Goal: Task Accomplishment & Management: Manage account settings

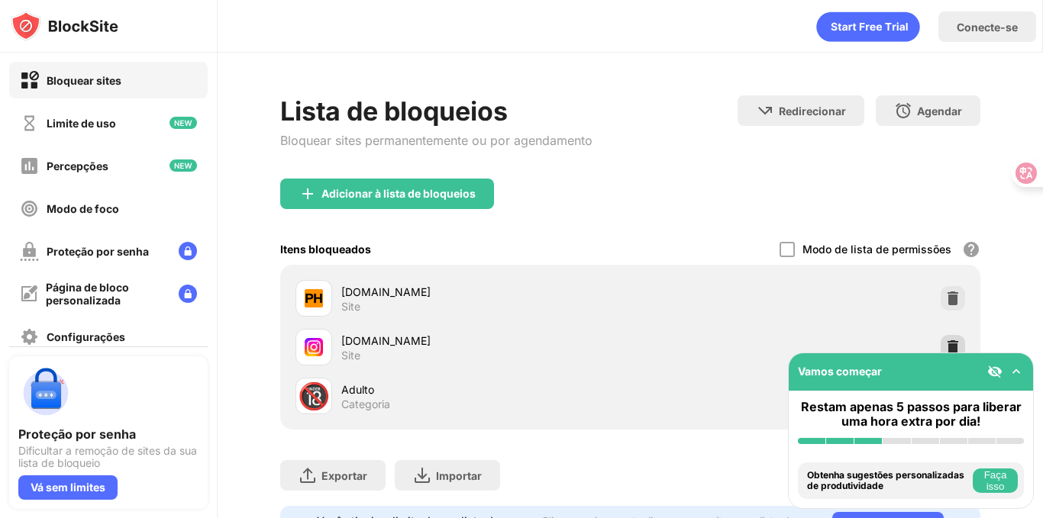
click at [945, 345] on img at bounding box center [952, 347] width 15 height 15
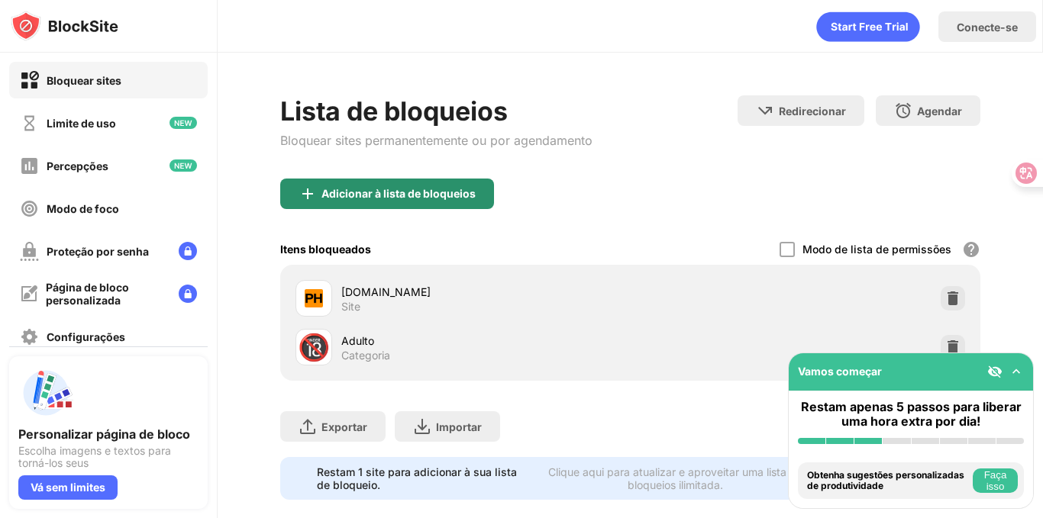
click at [408, 193] on font "Adicionar à lista de bloqueios" at bounding box center [398, 193] width 154 height 13
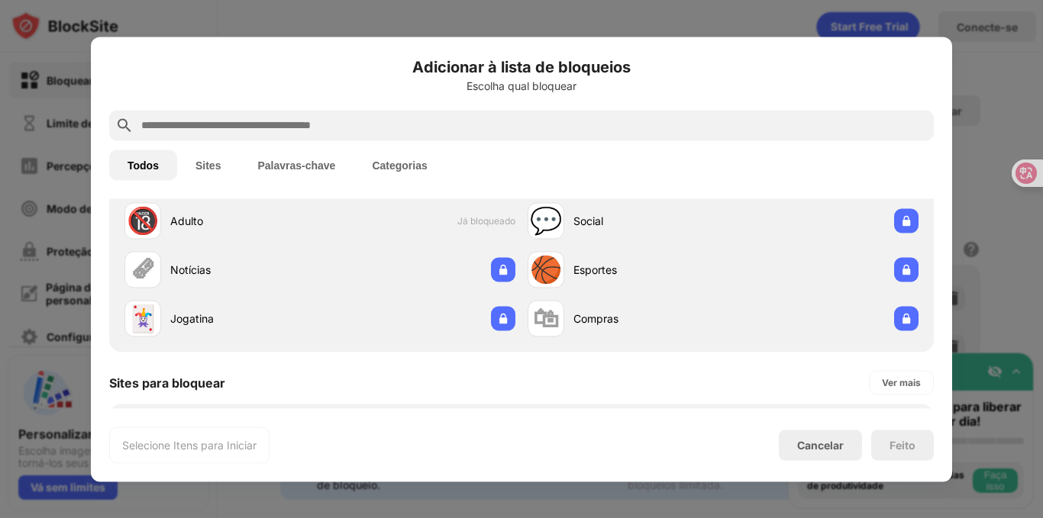
scroll to position [153, 0]
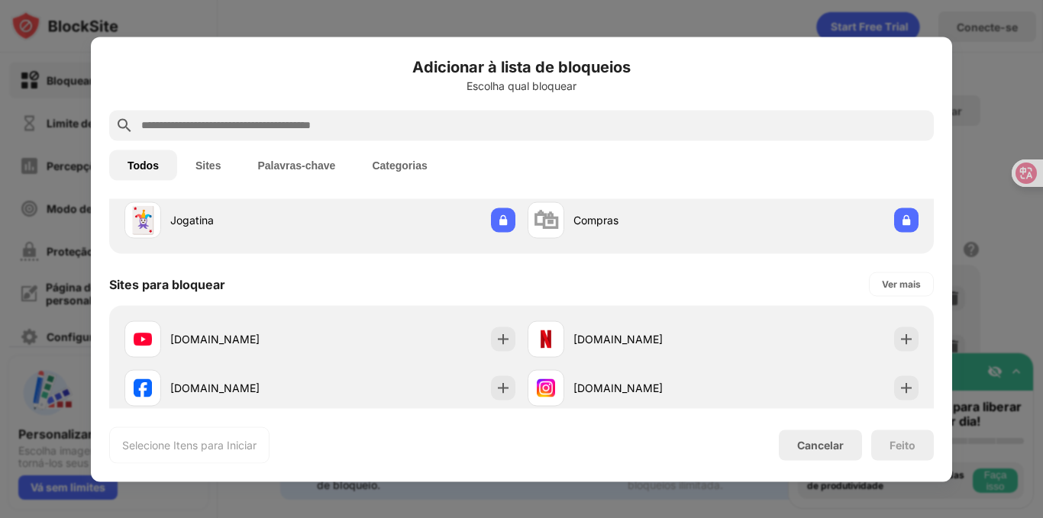
click at [265, 124] on input "text" at bounding box center [534, 125] width 788 height 18
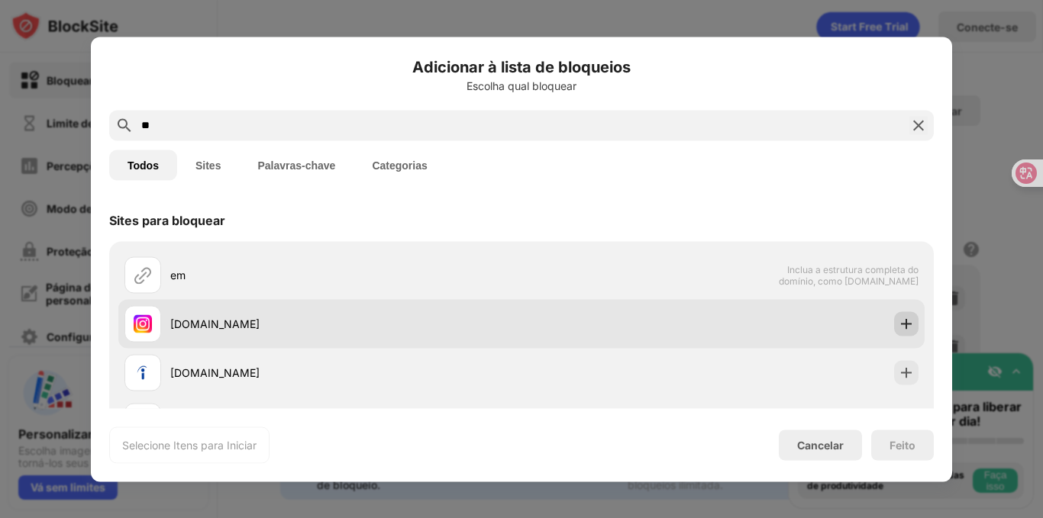
type input "**"
click at [899, 321] on img at bounding box center [906, 323] width 15 height 15
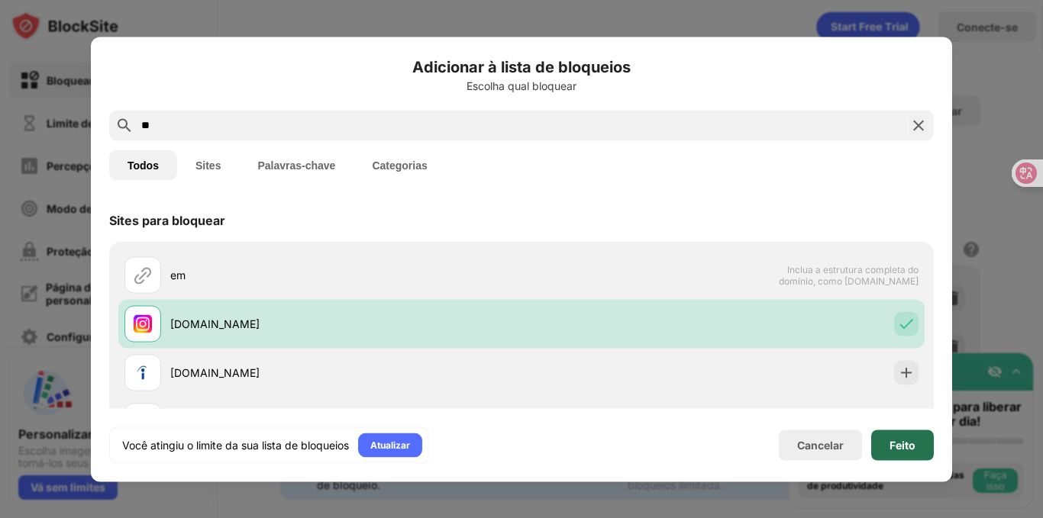
click at [873, 450] on div "Feito" at bounding box center [902, 445] width 63 height 31
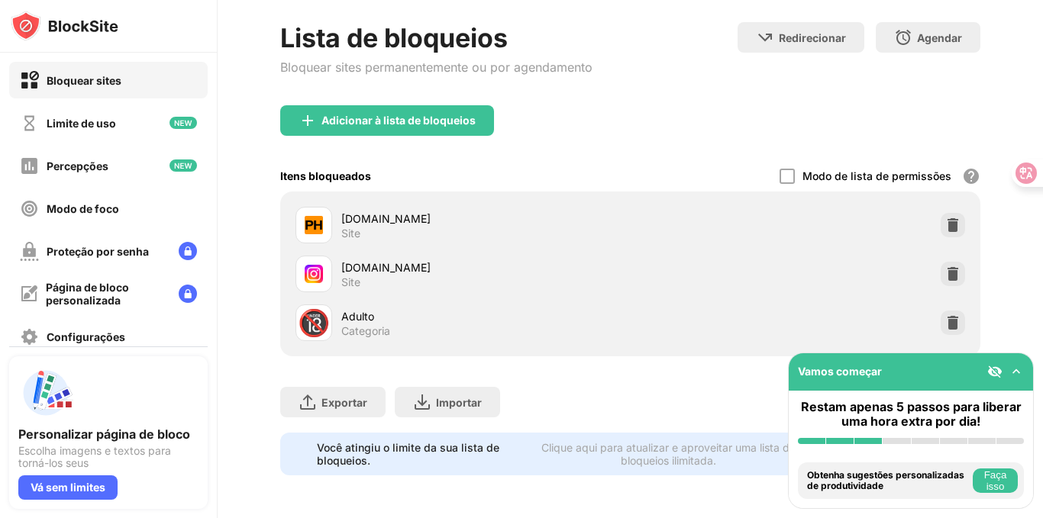
scroll to position [85, 0]
click at [1012, 366] on img at bounding box center [1016, 371] width 15 height 15
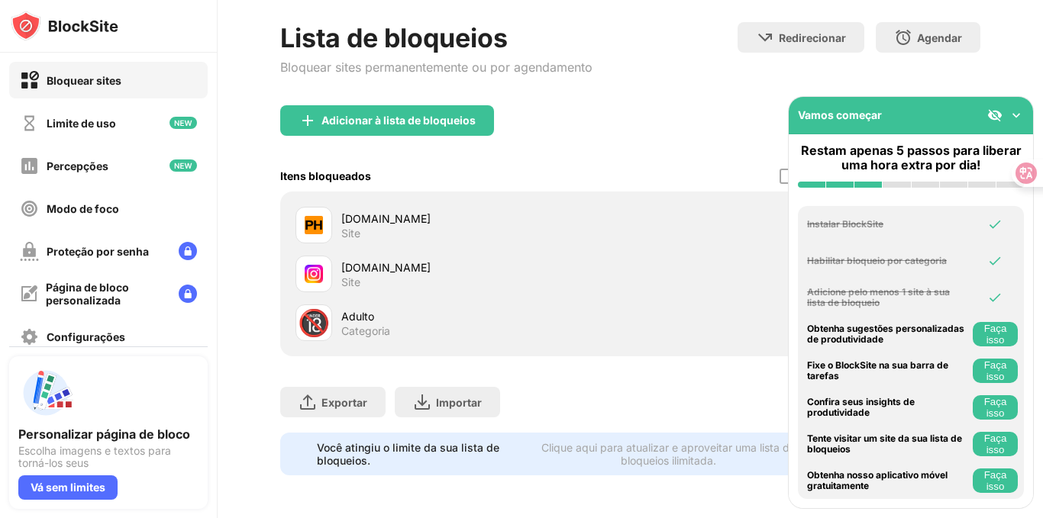
click at [1015, 118] on img at bounding box center [1016, 115] width 15 height 15
